Goal: Information Seeking & Learning: Learn about a topic

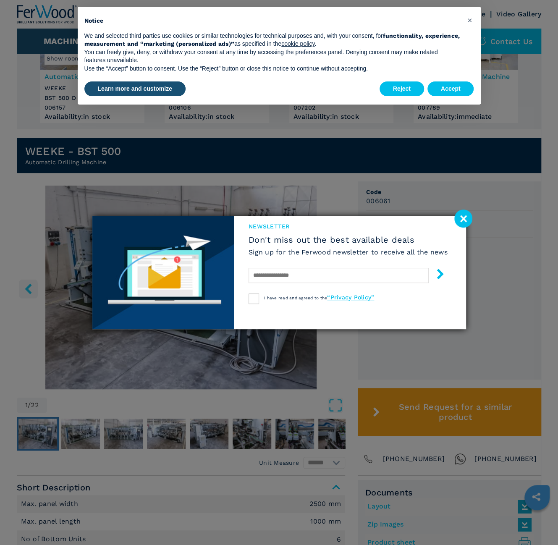
click at [332, 285] on div at bounding box center [347, 275] width 199 height 20
click at [458, 220] on image at bounding box center [463, 218] width 18 height 18
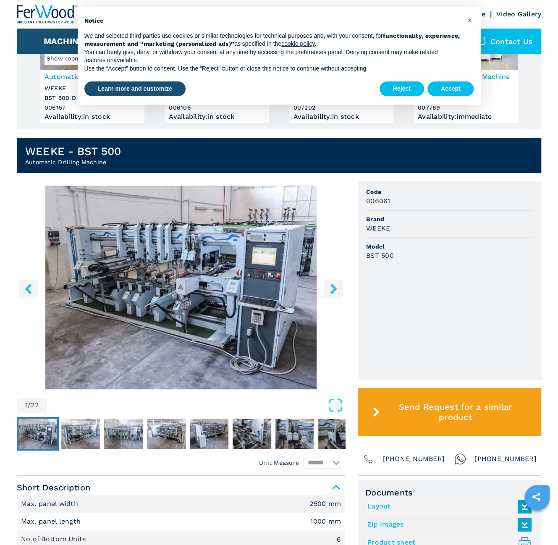
click at [332, 286] on icon "right-button" at bounding box center [333, 288] width 7 height 10
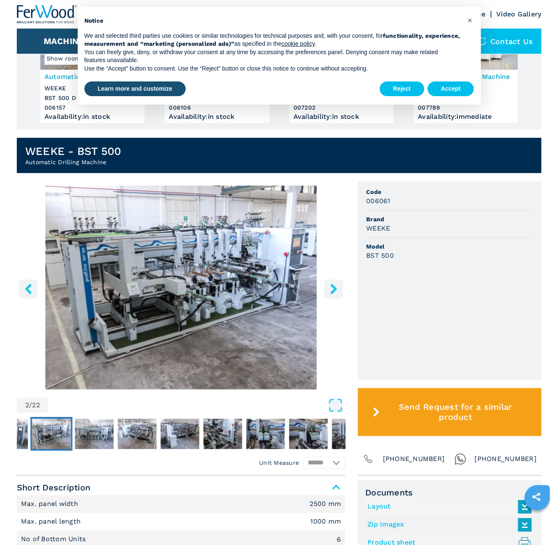
click at [214, 276] on img "Go to Slide 2" at bounding box center [181, 288] width 328 height 204
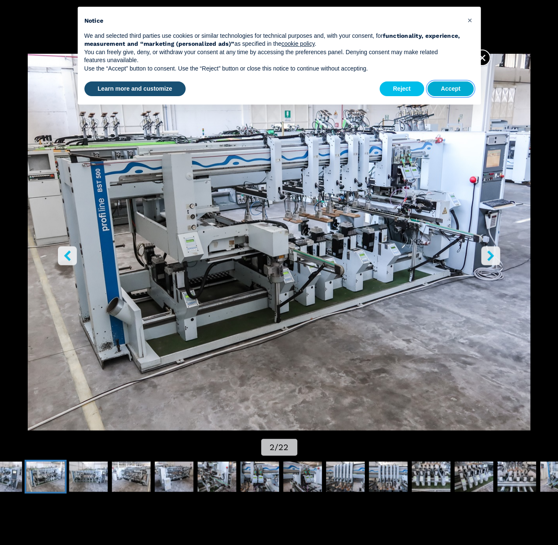
click at [447, 86] on button "Accept" at bounding box center [450, 88] width 47 height 15
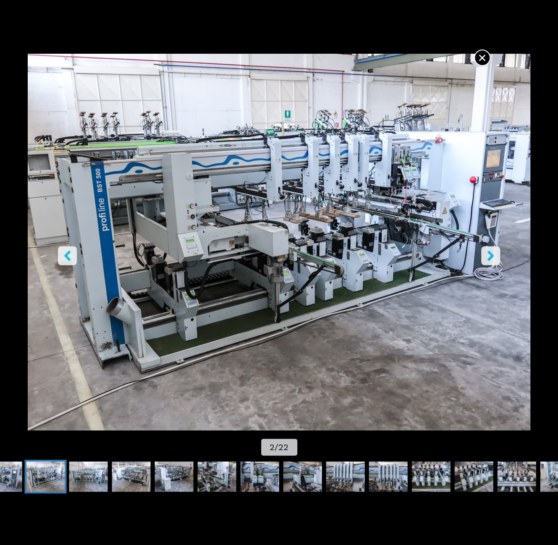
click at [71, 252] on icon "left-button" at bounding box center [67, 256] width 10 height 10
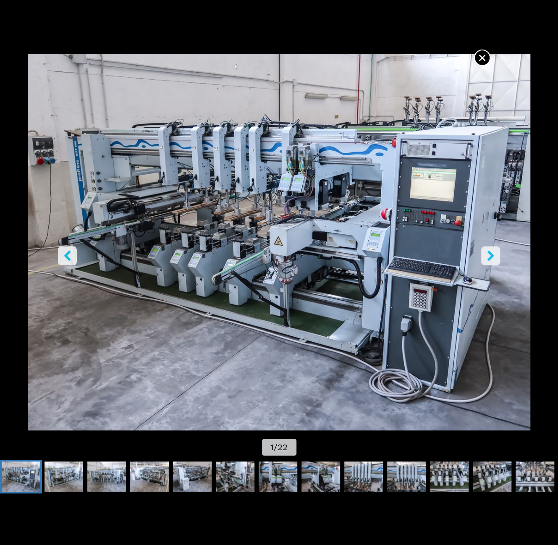
click at [483, 63] on span "×" at bounding box center [482, 56] width 15 height 15
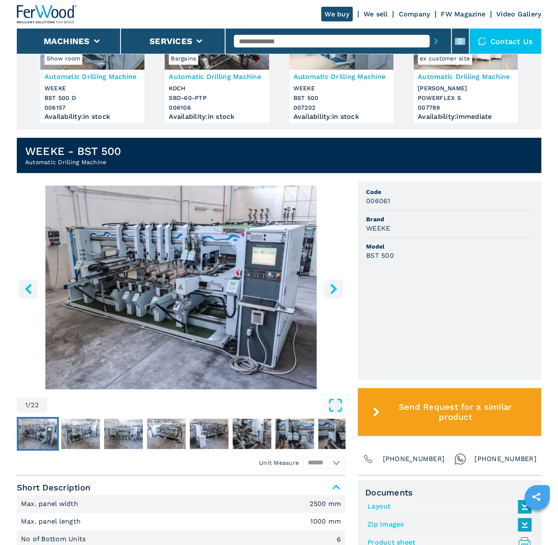
click at [331, 404] on icon "Open Fullscreen" at bounding box center [335, 404] width 15 height 15
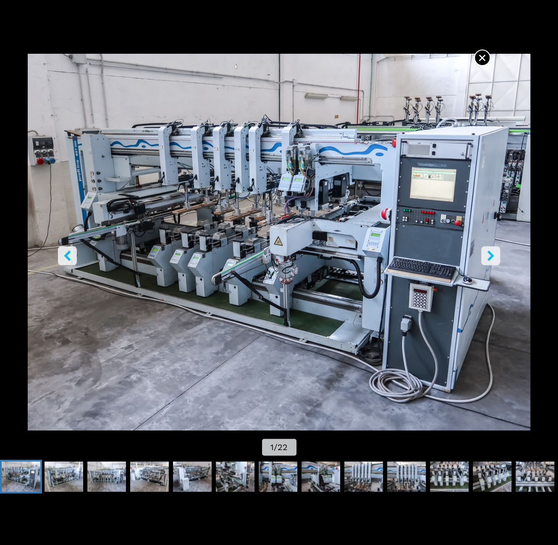
click at [491, 254] on icon "right-button" at bounding box center [490, 256] width 7 height 10
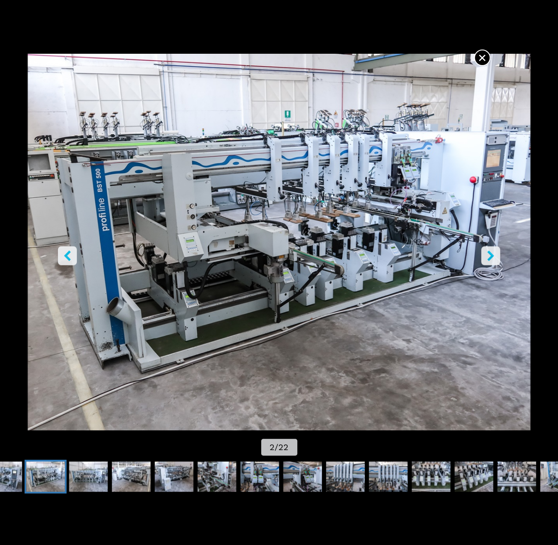
click at [490, 255] on icon "right-button" at bounding box center [490, 256] width 7 height 10
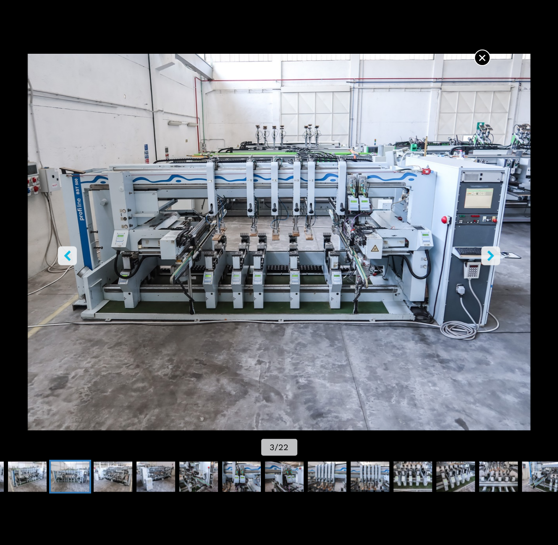
click at [490, 255] on icon "right-button" at bounding box center [490, 256] width 7 height 10
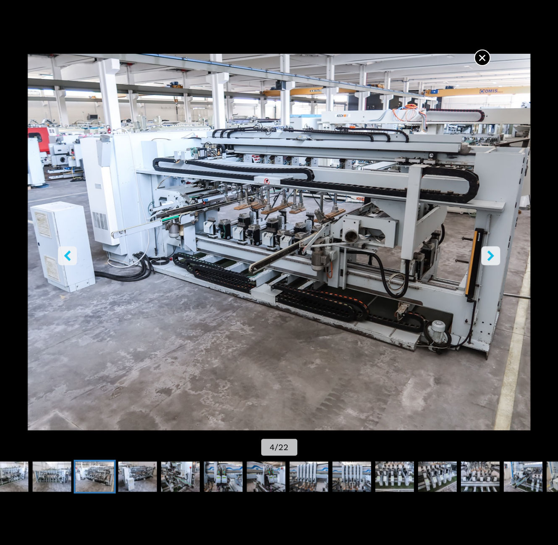
click at [490, 255] on icon "right-button" at bounding box center [490, 256] width 7 height 10
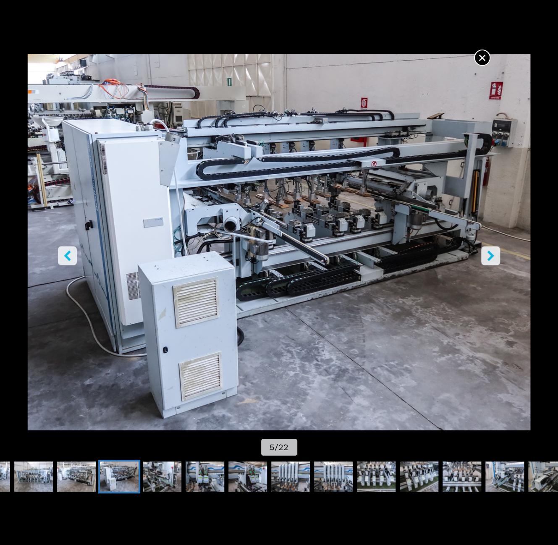
click at [490, 255] on icon "right-button" at bounding box center [490, 256] width 7 height 10
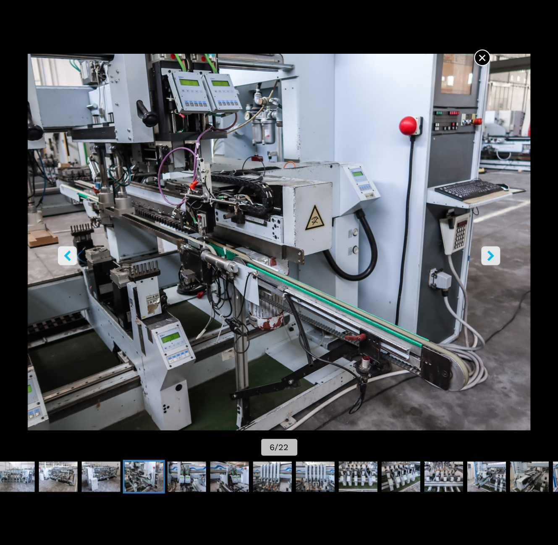
click at [488, 254] on icon "right-button" at bounding box center [490, 256] width 10 height 10
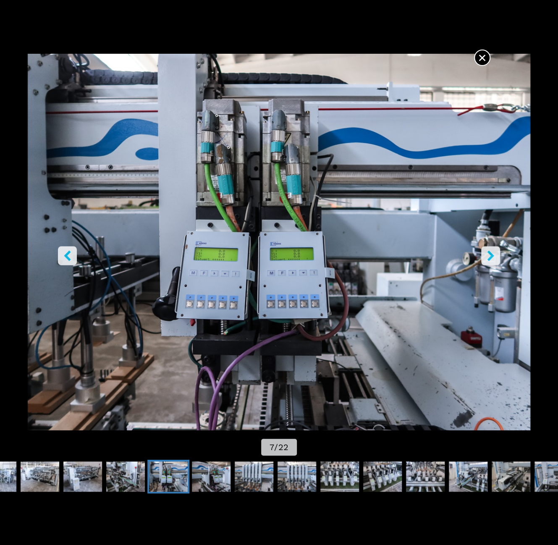
click at [72, 256] on icon "left-button" at bounding box center [67, 256] width 10 height 10
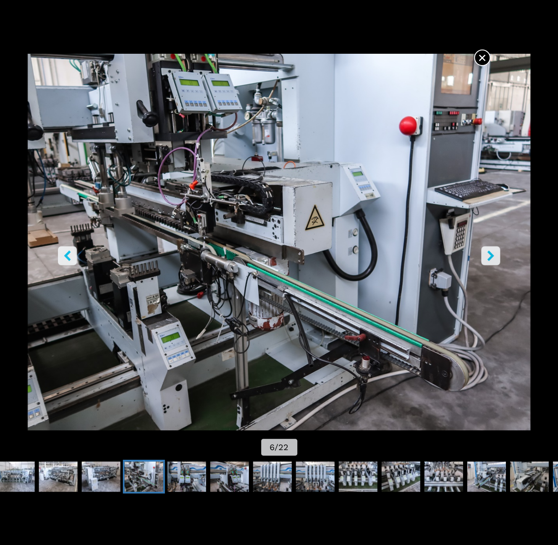
click at [488, 255] on icon "right-button" at bounding box center [490, 256] width 10 height 10
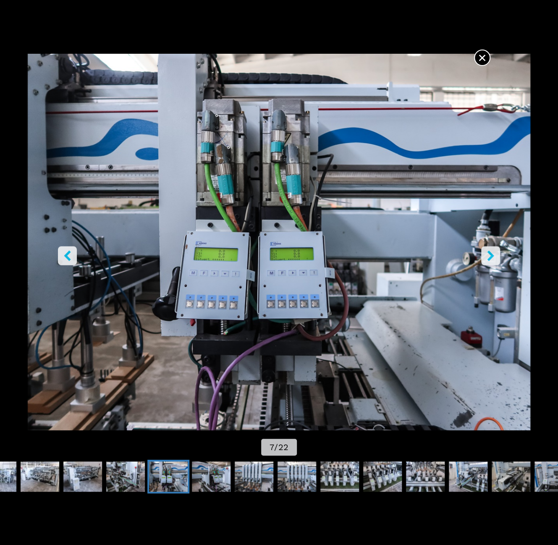
click at [488, 255] on icon "right-button" at bounding box center [490, 256] width 10 height 10
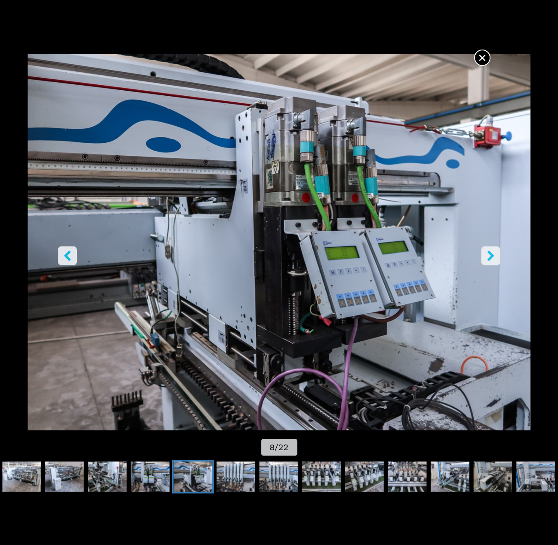
click at [488, 255] on icon "right-button" at bounding box center [490, 256] width 10 height 10
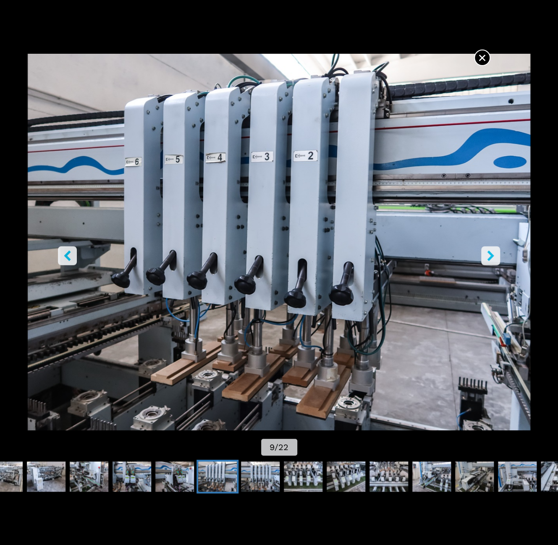
click at [488, 255] on icon "right-button" at bounding box center [490, 256] width 10 height 10
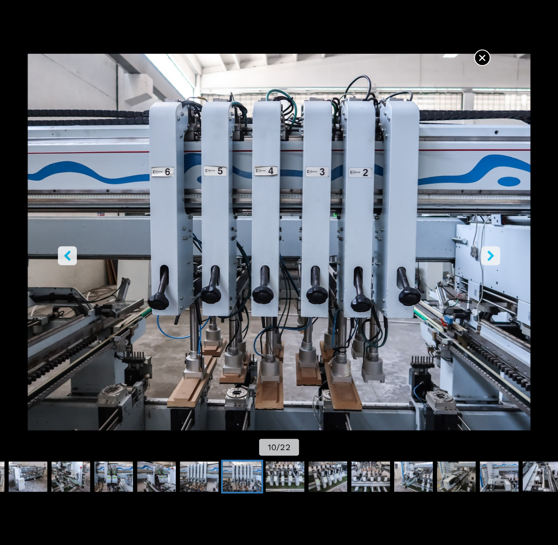
click at [488, 255] on icon "right-button" at bounding box center [490, 256] width 10 height 10
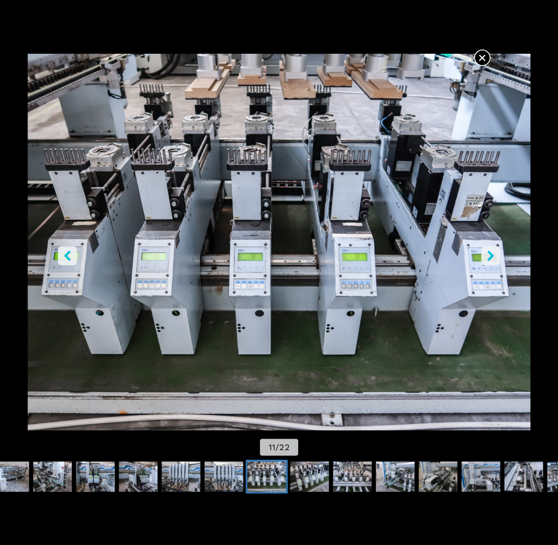
click at [488, 255] on icon "right-button" at bounding box center [490, 256] width 10 height 10
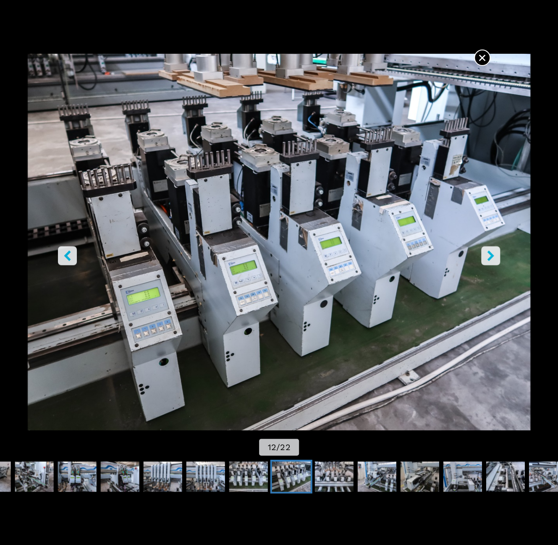
click at [488, 255] on icon "right-button" at bounding box center [490, 256] width 10 height 10
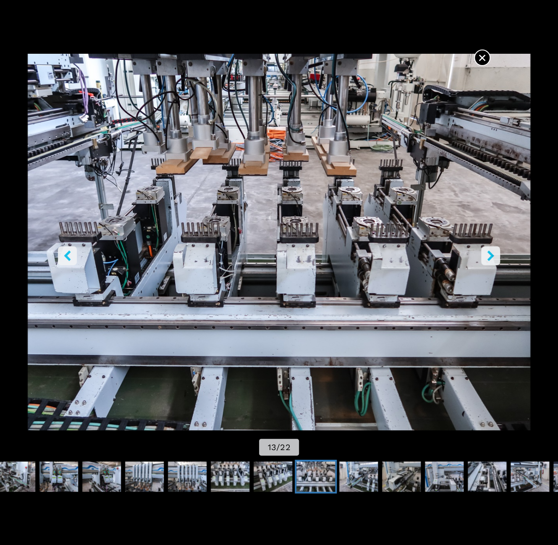
click at [488, 255] on icon "right-button" at bounding box center [490, 256] width 10 height 10
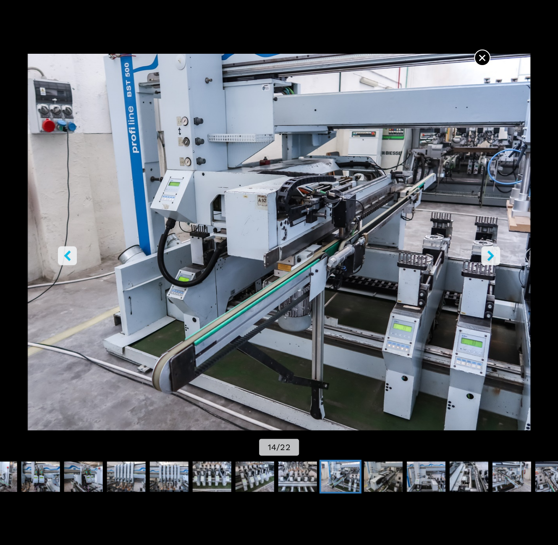
click at [488, 255] on icon "right-button" at bounding box center [490, 256] width 10 height 10
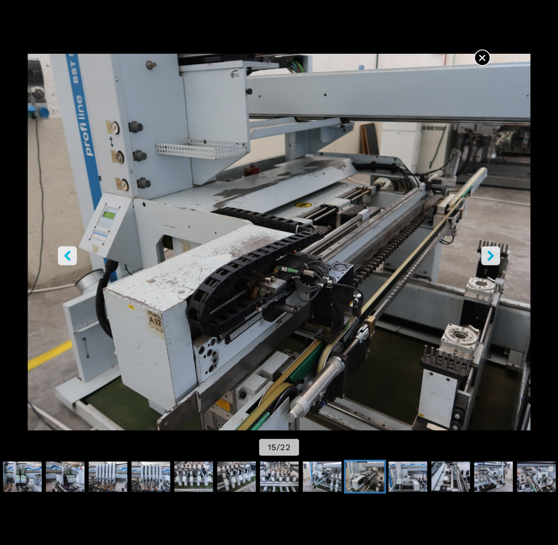
click at [488, 253] on icon "right-button" at bounding box center [490, 256] width 10 height 10
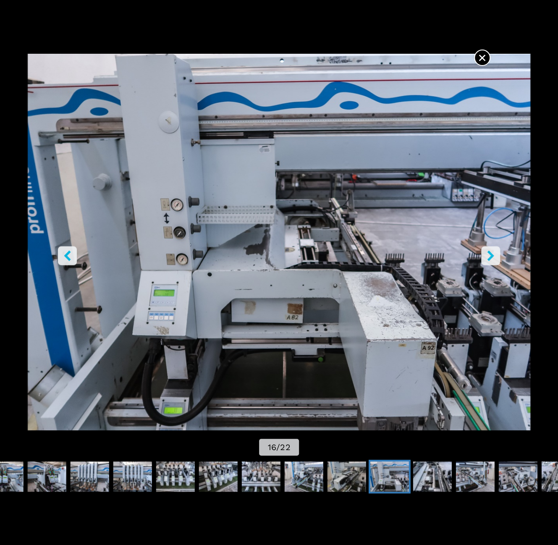
click at [488, 253] on icon "right-button" at bounding box center [490, 256] width 10 height 10
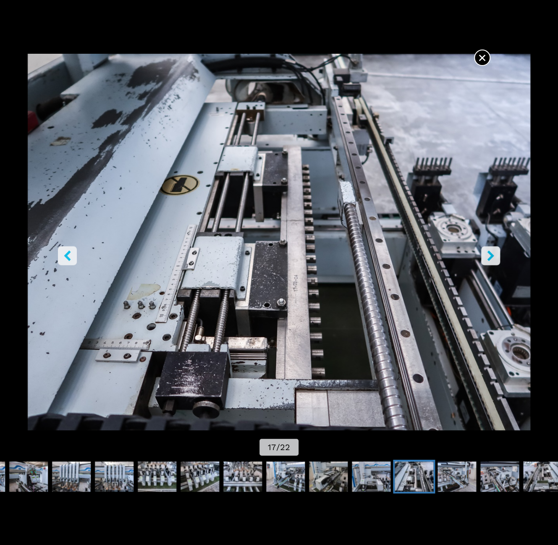
click at [485, 54] on span "×" at bounding box center [482, 56] width 15 height 15
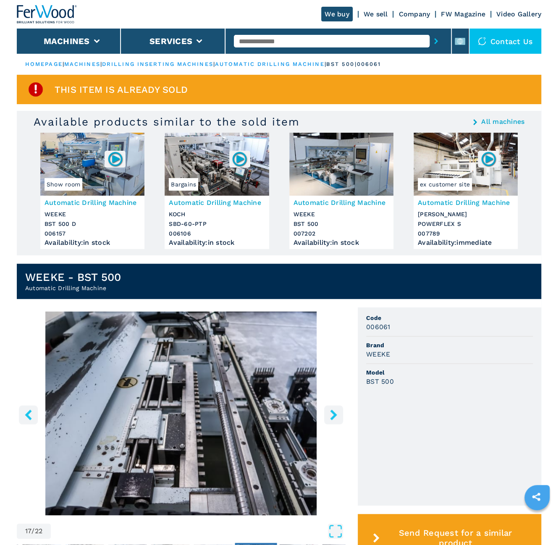
click at [110, 162] on img at bounding box center [115, 159] width 16 height 16
